Goal: Information Seeking & Learning: Learn about a topic

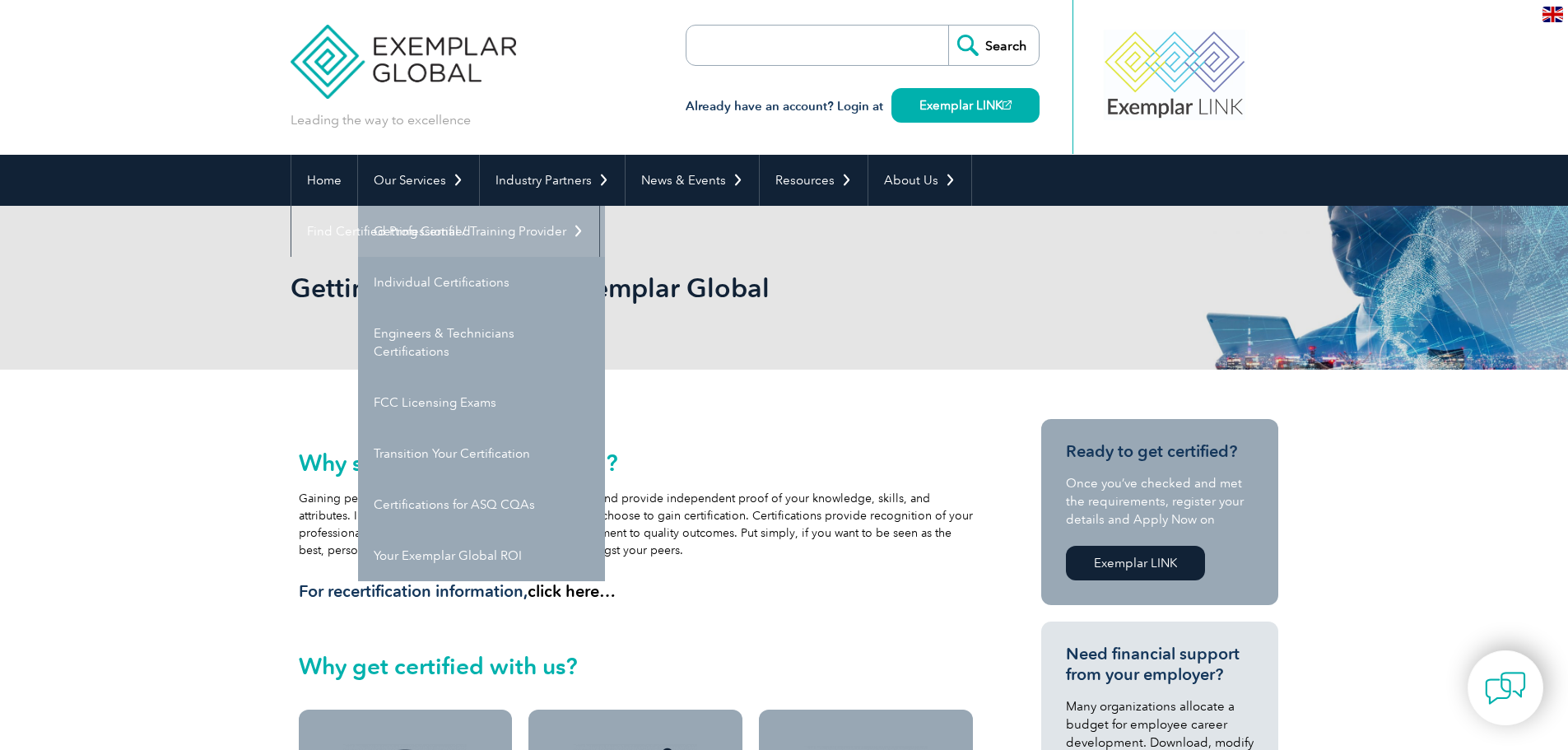
click at [434, 240] on link "Getting Certified" at bounding box center [482, 230] width 247 height 51
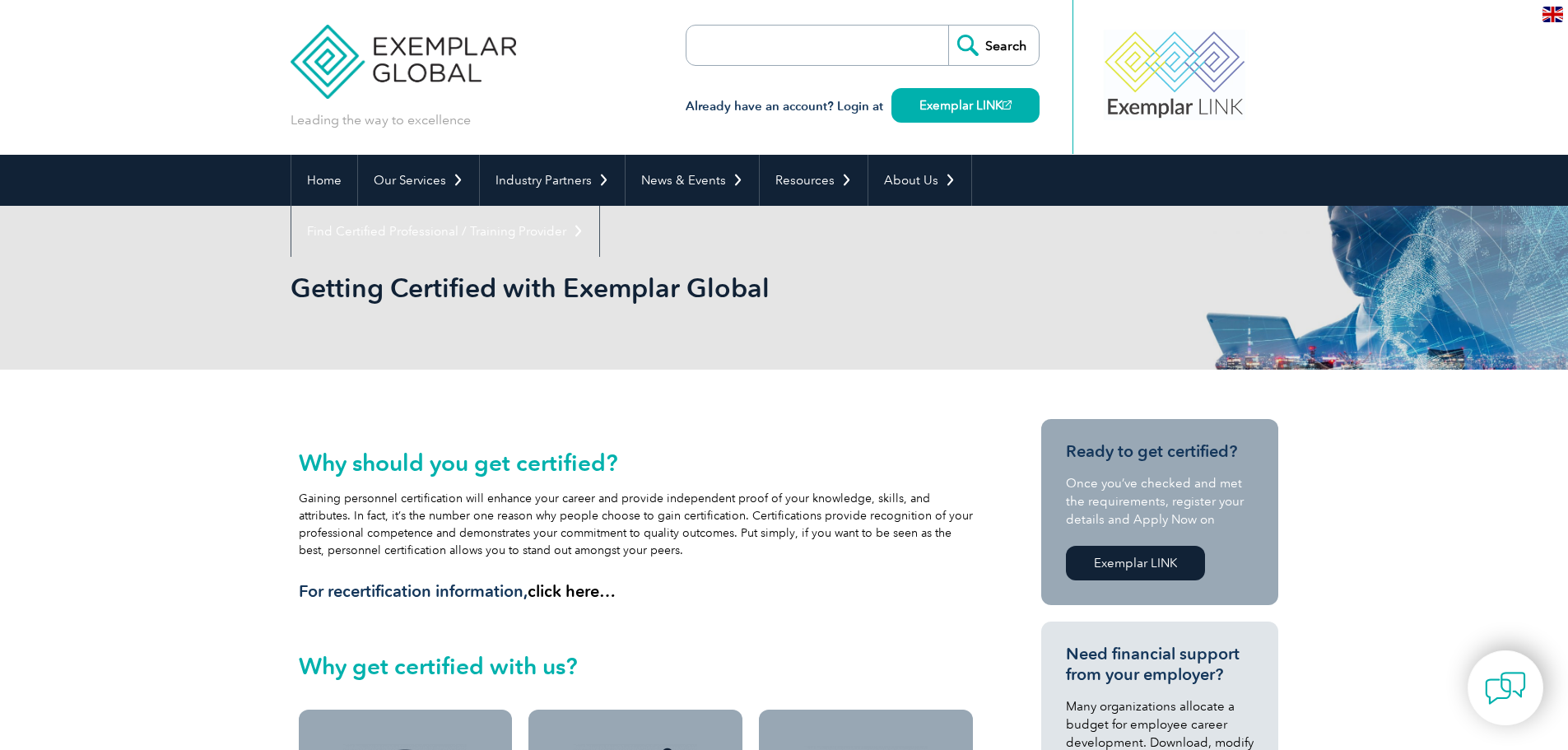
click at [781, 32] on input "search" at bounding box center [781, 45] width 173 height 39
type input "iso 13485"
click at [1007, 40] on input "Search" at bounding box center [993, 45] width 91 height 39
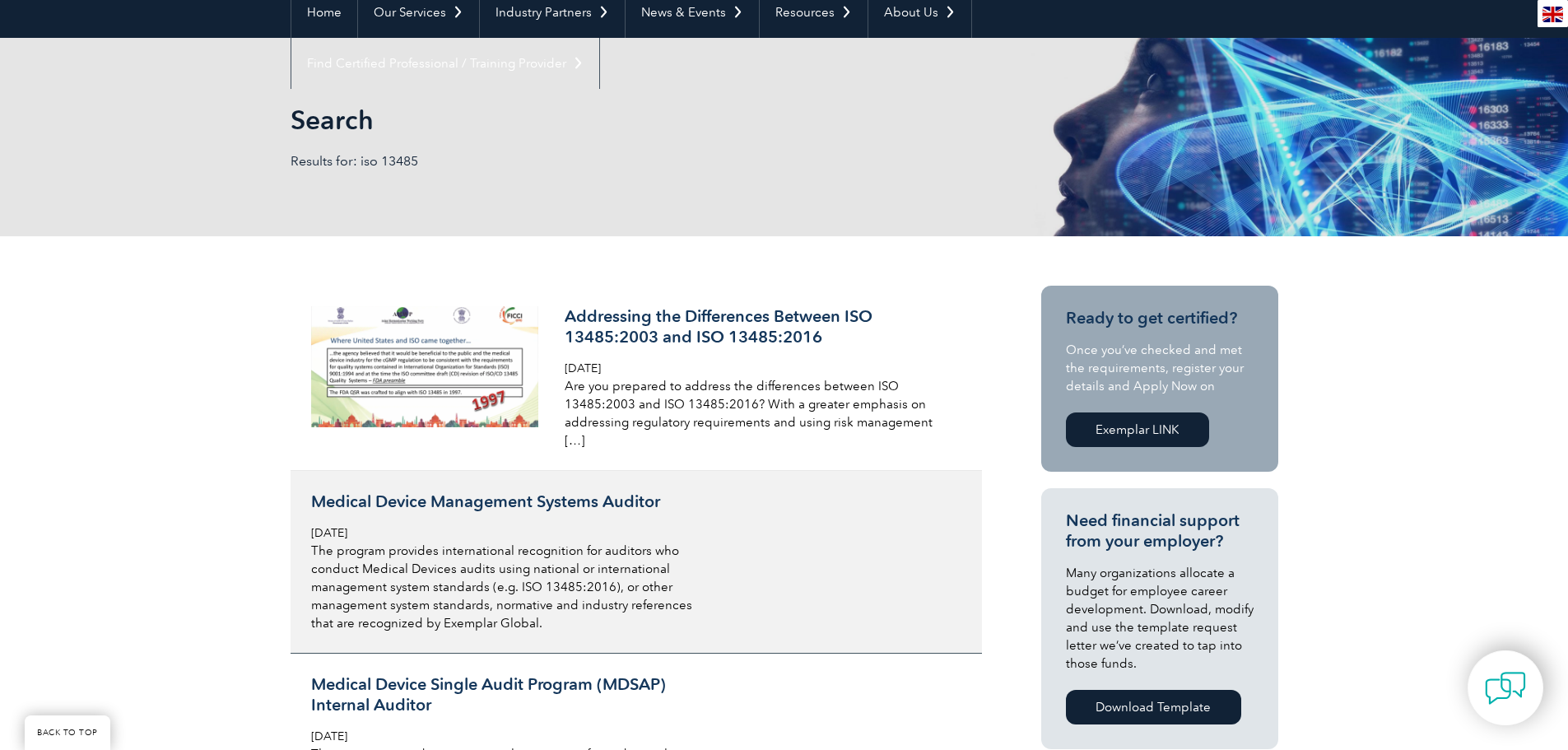
scroll to position [164, 0]
